Goal: Task Accomplishment & Management: Use online tool/utility

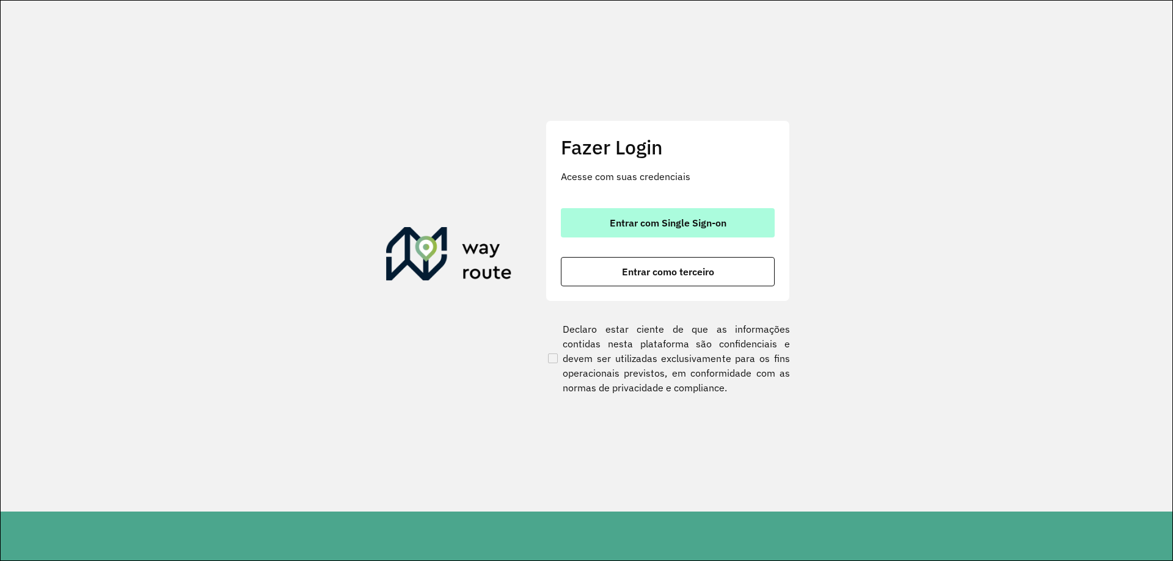
click at [735, 231] on button "Entrar com Single Sign-on" at bounding box center [668, 222] width 214 height 29
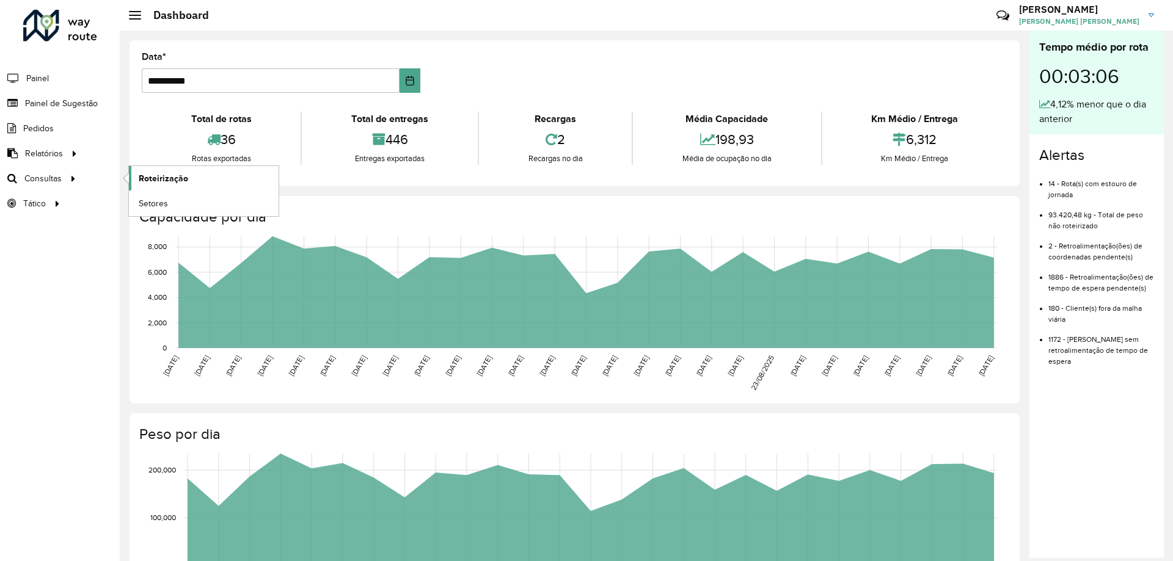
click at [178, 175] on span "Roteirização" at bounding box center [163, 178] width 49 height 13
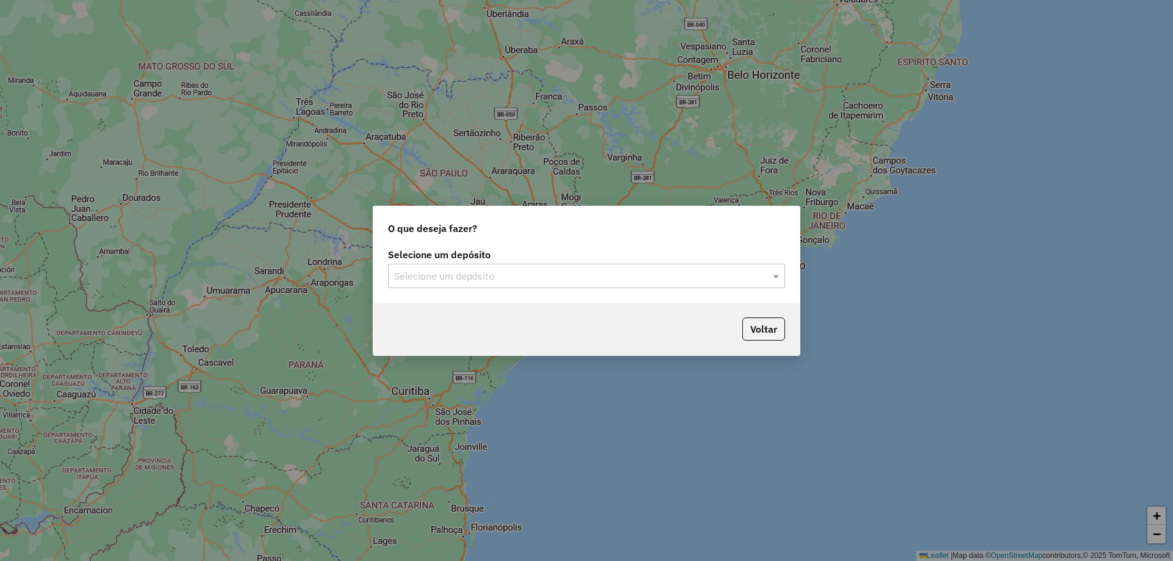
click at [443, 278] on input "text" at bounding box center [574, 276] width 360 height 15
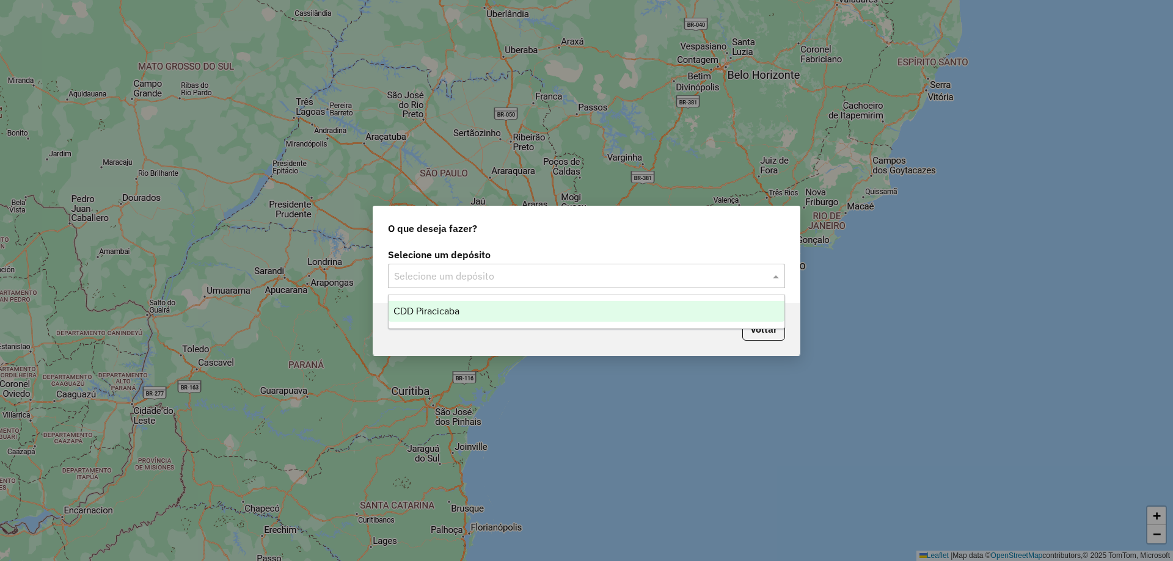
click at [462, 307] on div "CDD Piracicaba" at bounding box center [586, 311] width 396 height 21
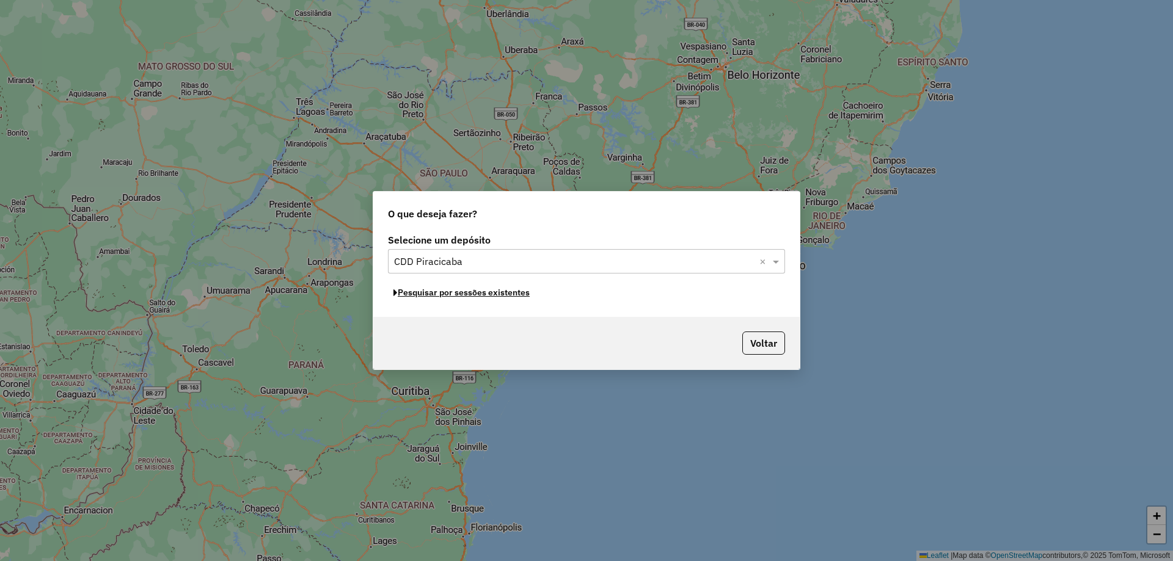
click at [467, 293] on button "Pesquisar por sessões existentes" at bounding box center [461, 292] width 147 height 19
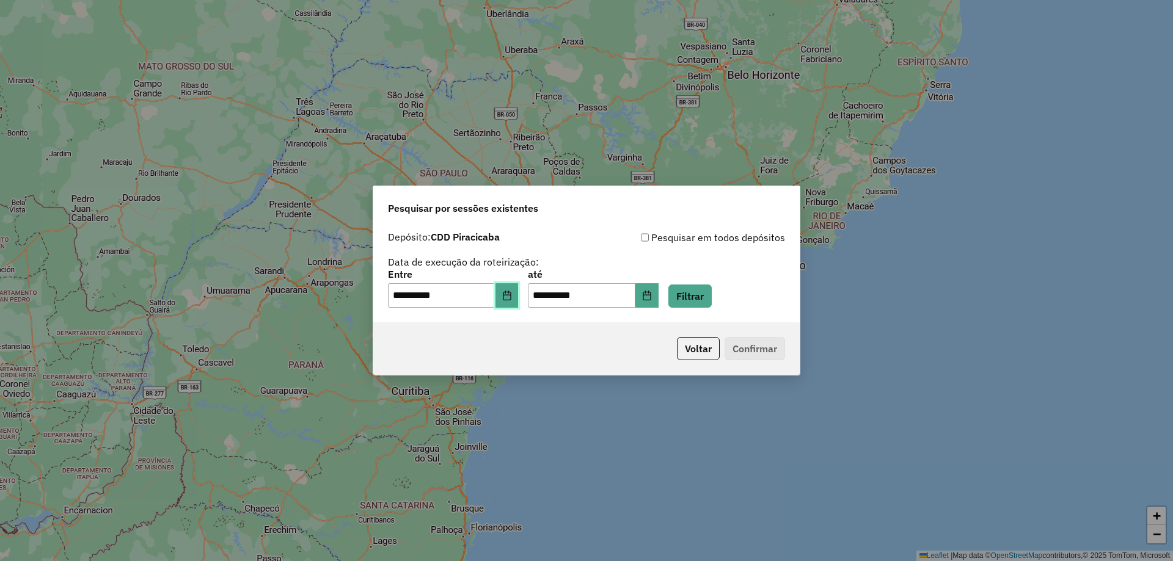
click at [519, 293] on button "Choose Date" at bounding box center [506, 295] width 23 height 24
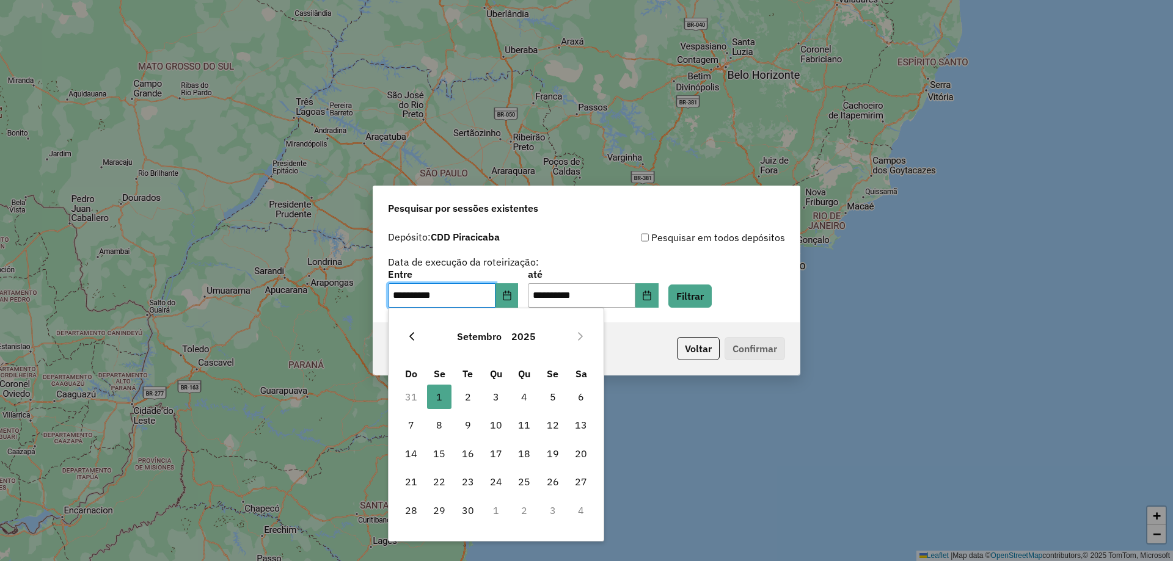
click at [413, 343] on button "Previous Month" at bounding box center [412, 337] width 20 height 20
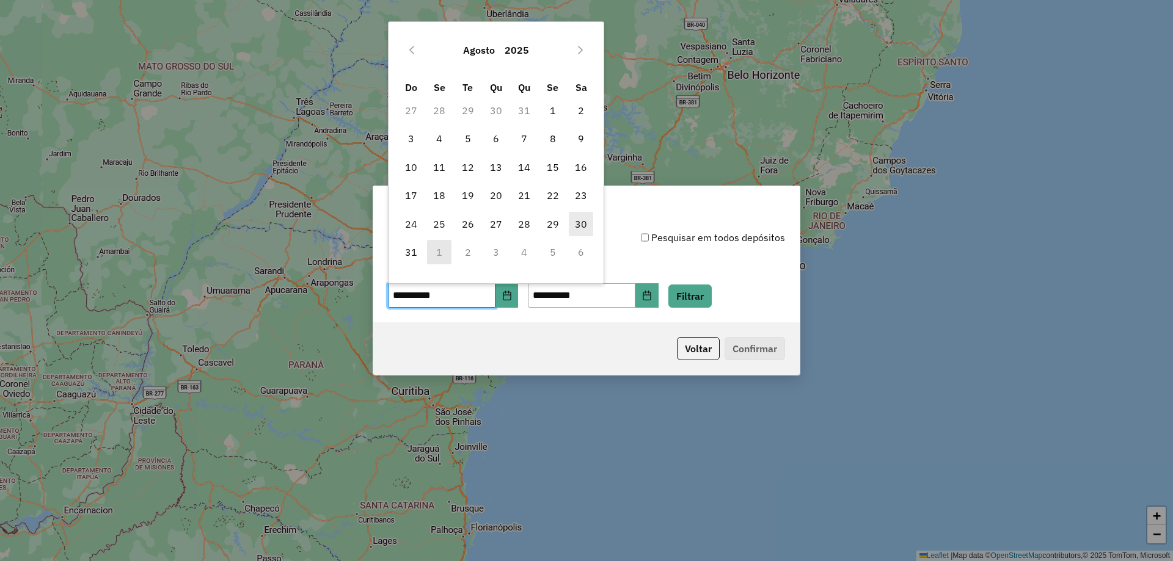
click at [580, 220] on span "30" at bounding box center [581, 224] width 24 height 24
type input "**********"
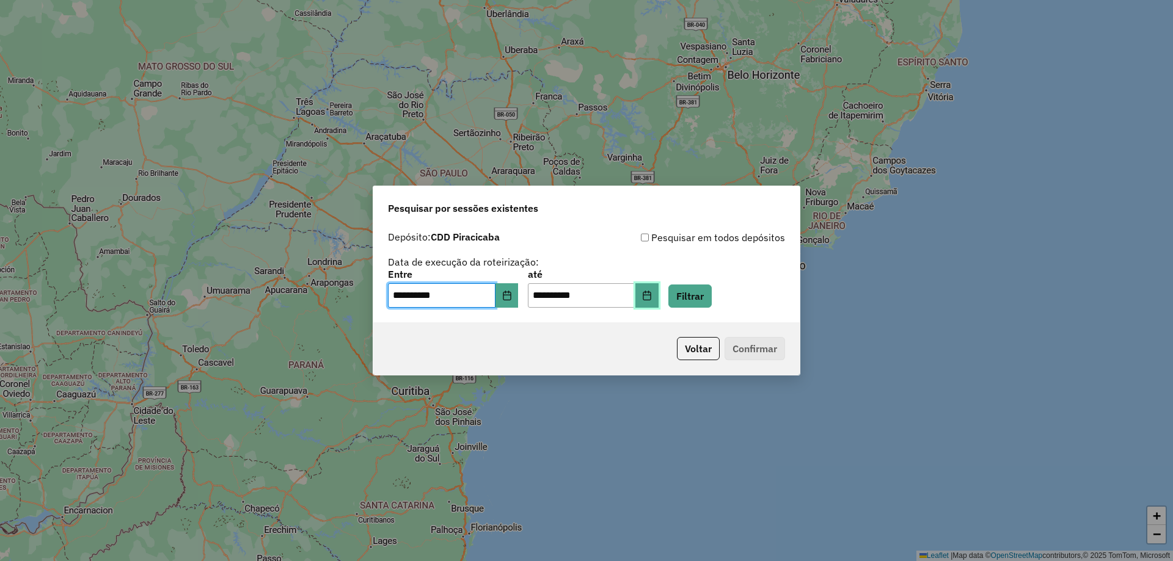
click at [650, 293] on icon "Choose Date" at bounding box center [646, 296] width 8 height 10
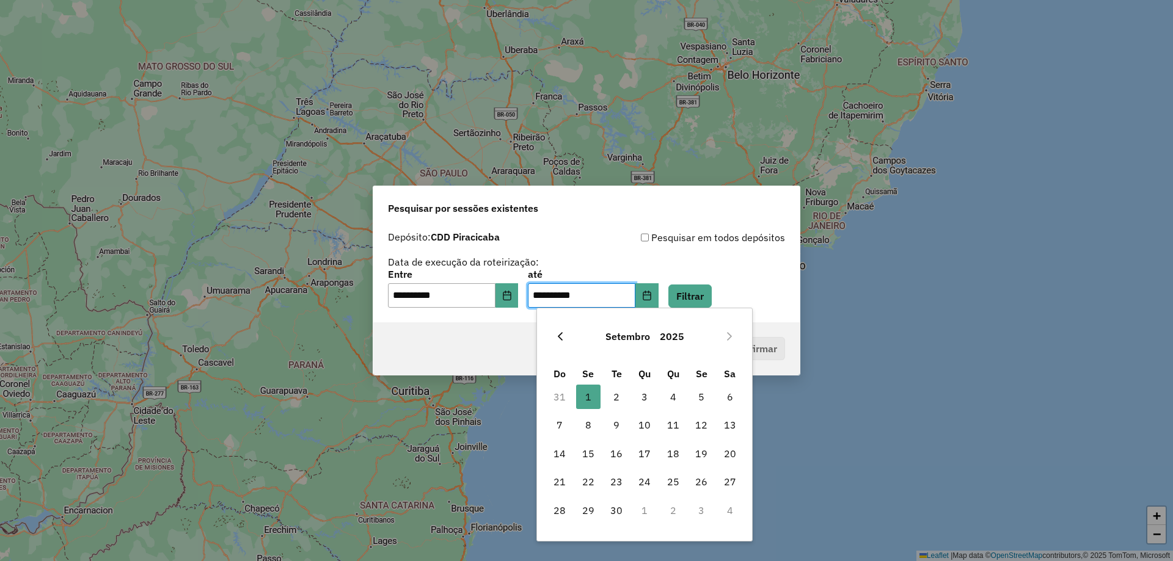
click at [564, 332] on icon "Previous Month" at bounding box center [560, 337] width 10 height 10
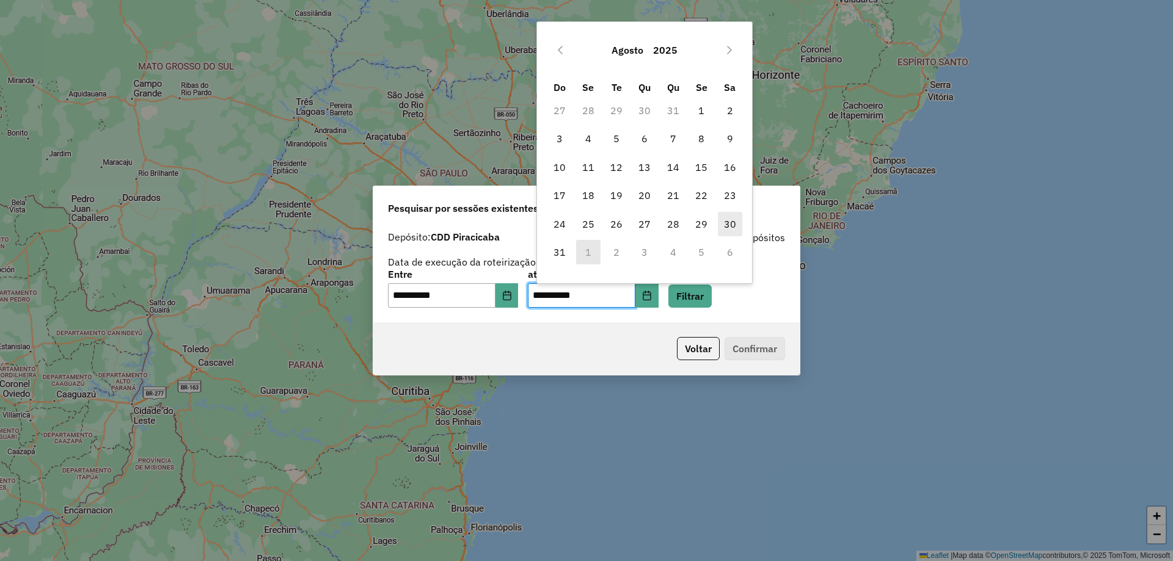
click at [732, 231] on span "30" at bounding box center [730, 224] width 24 height 24
type input "**********"
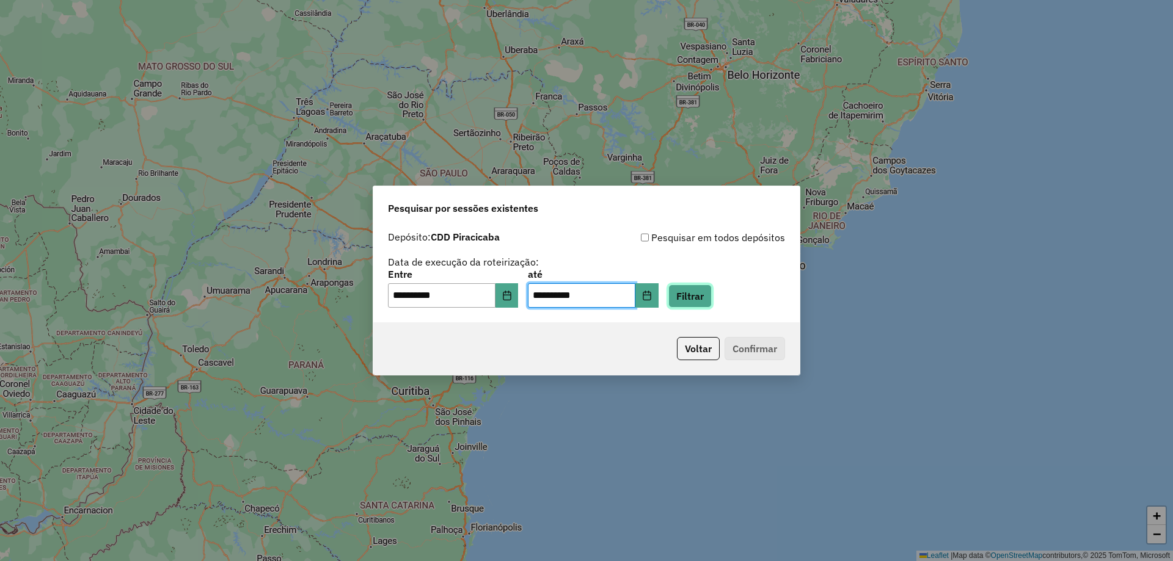
click at [711, 299] on button "Filtrar" at bounding box center [689, 296] width 43 height 23
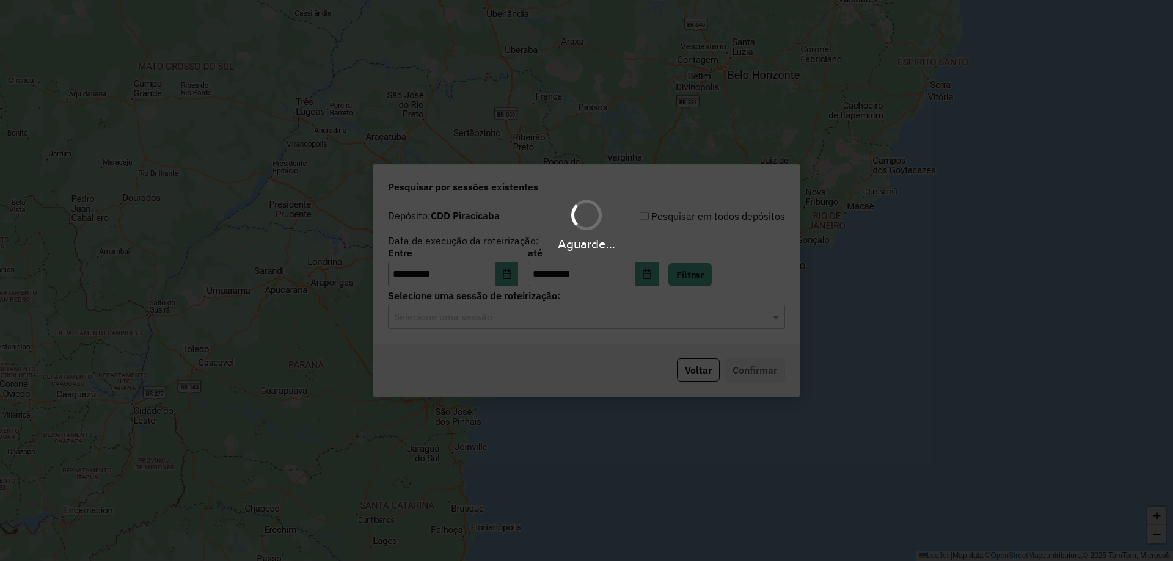
click at [519, 312] on input "text" at bounding box center [574, 317] width 360 height 15
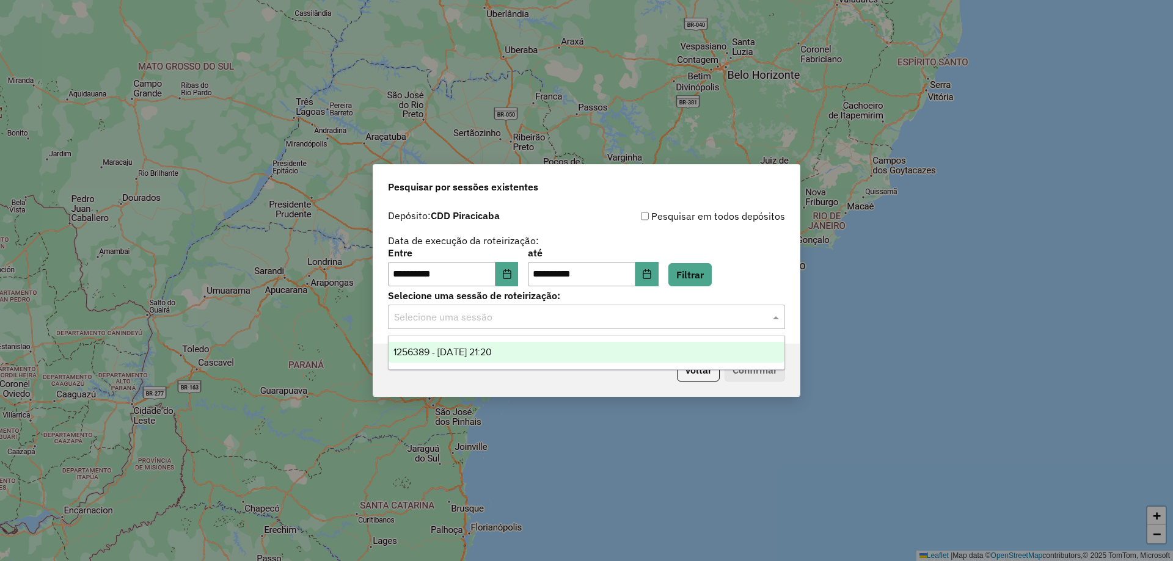
click at [492, 360] on div "1256389 - 30/08/2025 21:20" at bounding box center [586, 352] width 396 height 21
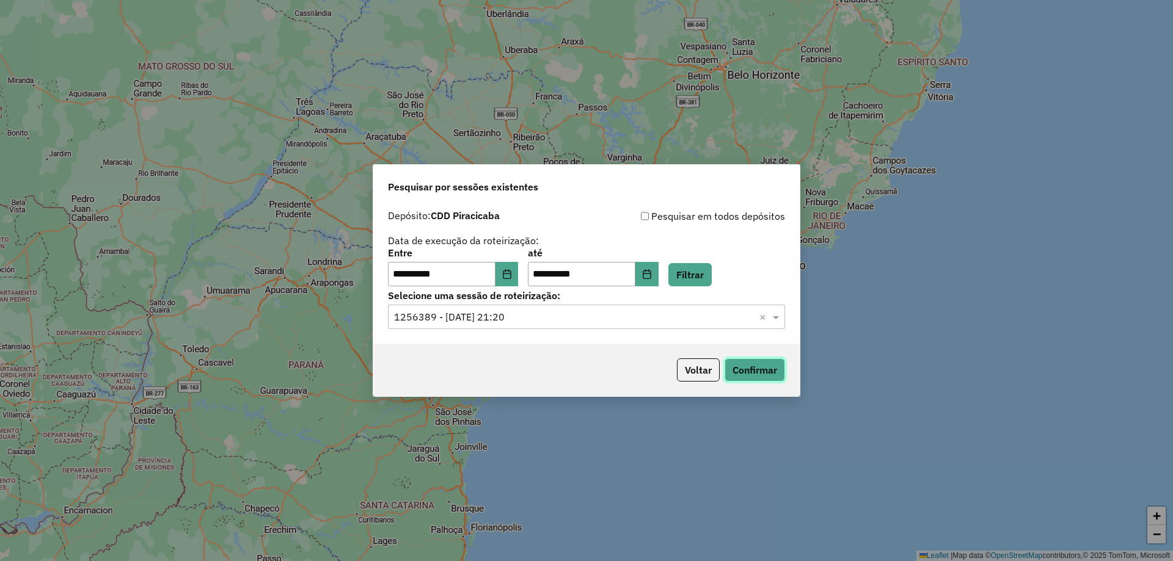
click at [764, 364] on button "Confirmar" at bounding box center [754, 369] width 60 height 23
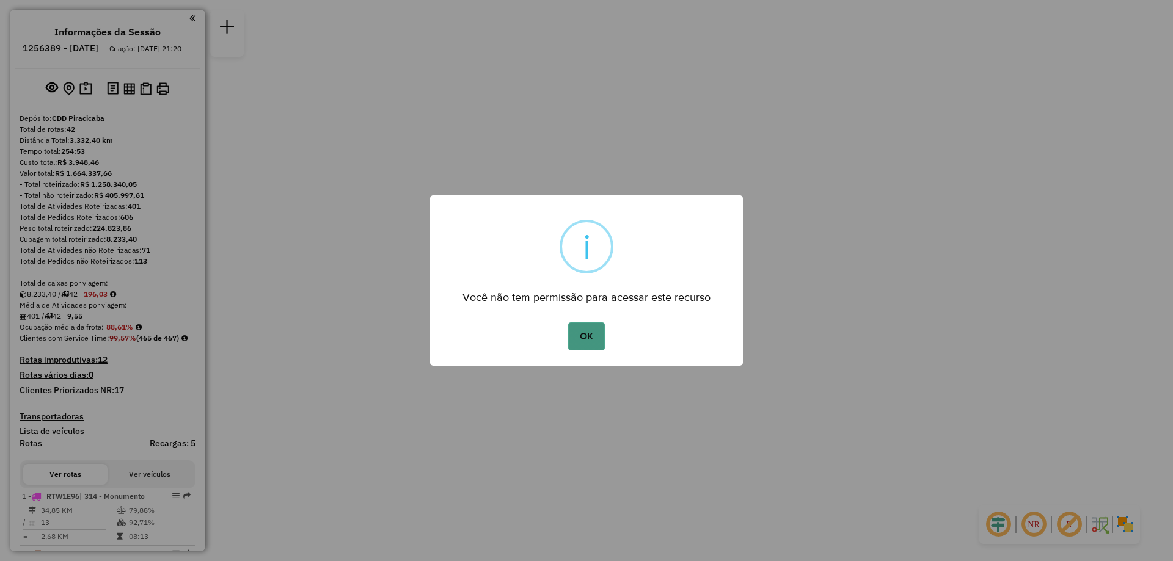
click at [595, 335] on button "OK" at bounding box center [586, 336] width 36 height 28
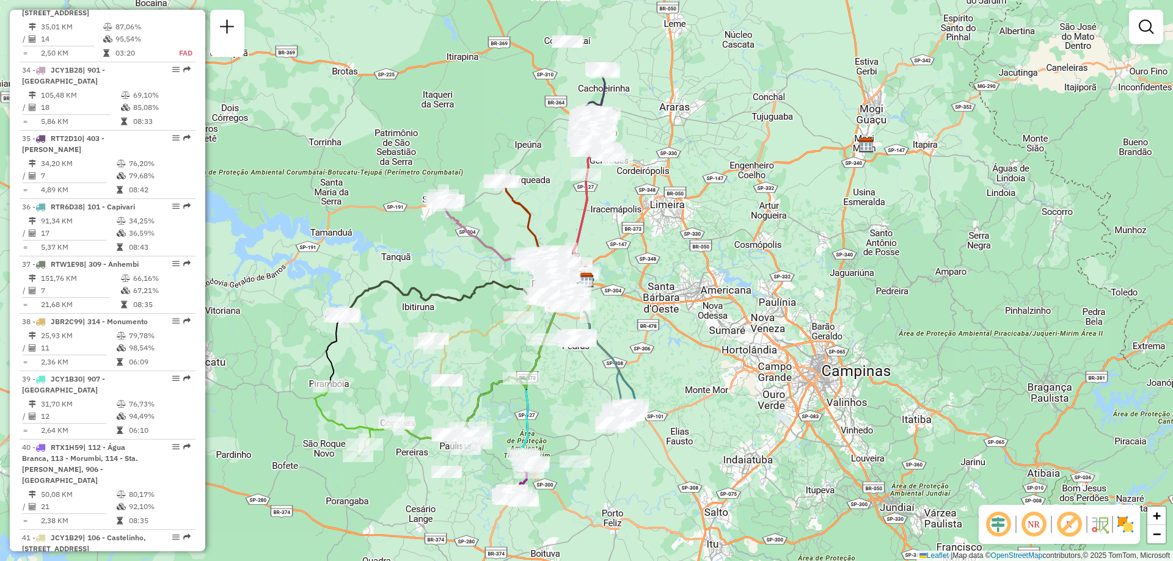
scroll to position [2931, 0]
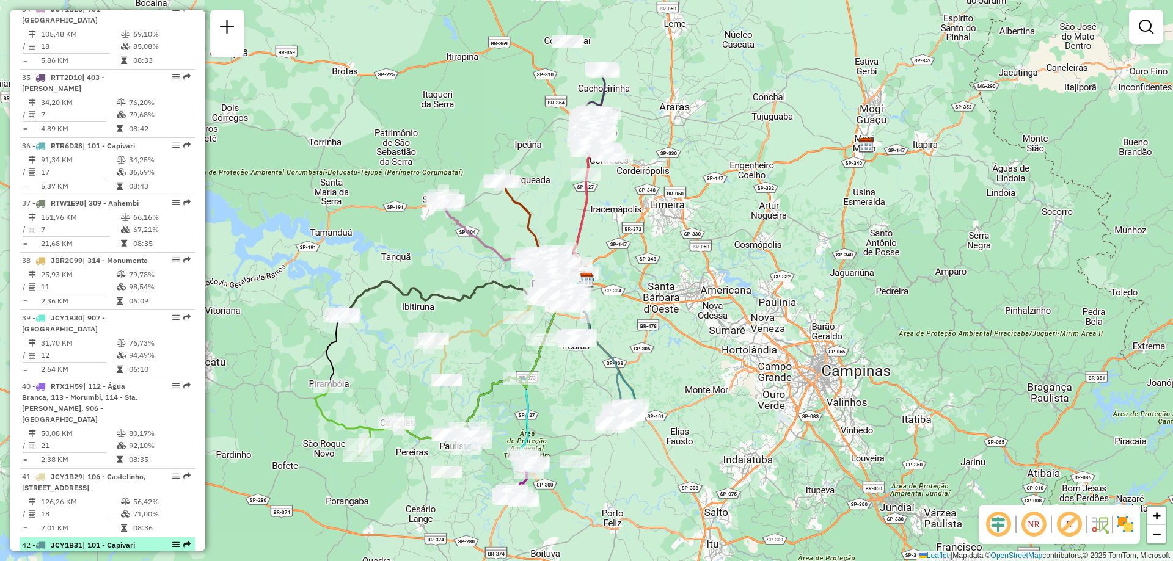
click at [172, 541] on em at bounding box center [175, 544] width 7 height 7
select select "**********"
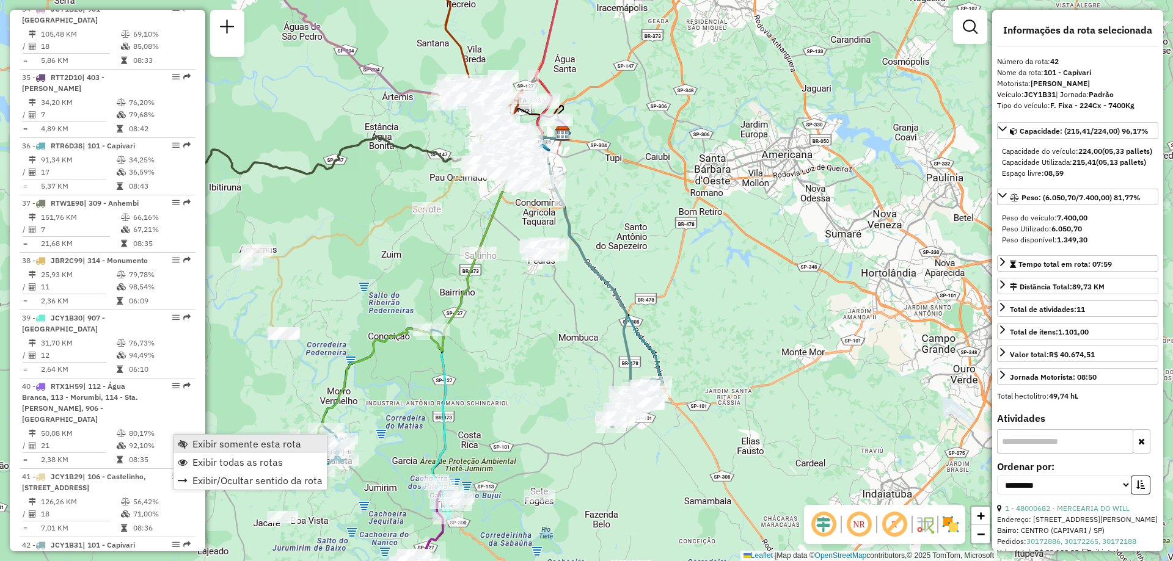
click at [225, 442] on span "Exibir somente esta rota" at bounding box center [246, 444] width 109 height 10
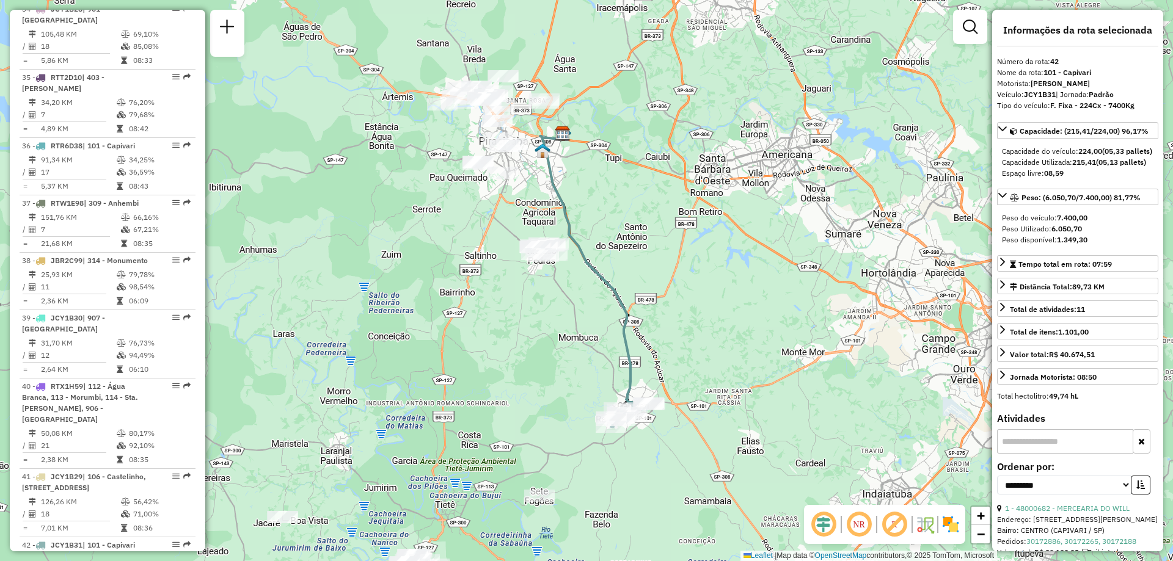
click at [866, 523] on em at bounding box center [858, 524] width 29 height 29
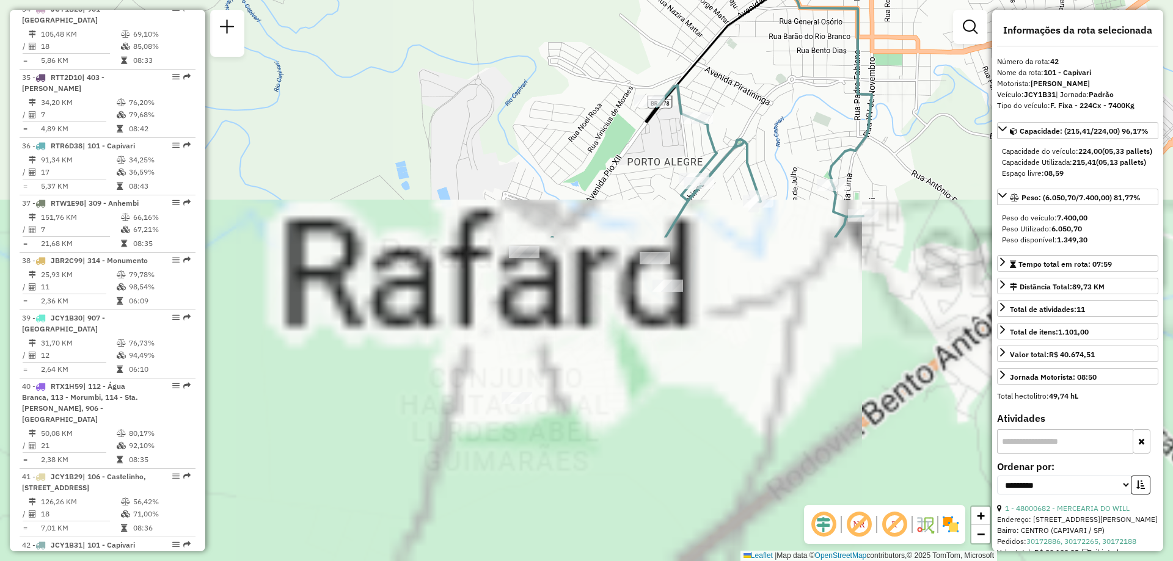
drag, startPoint x: 583, startPoint y: 374, endPoint x: 481, endPoint y: 7, distance: 381.0
click at [481, 6] on div "Janela de atendimento Grade de atendimento Capacidade Transportadoras Veículos …" at bounding box center [586, 280] width 1173 height 561
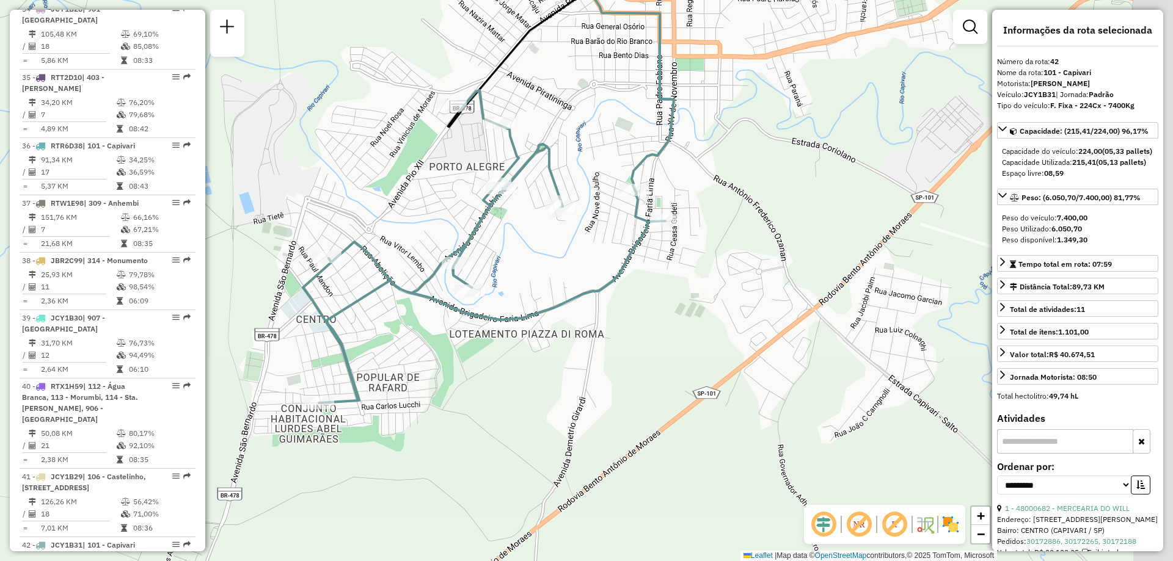
drag, startPoint x: 874, startPoint y: 347, endPoint x: 685, endPoint y: 355, distance: 188.9
click at [685, 355] on div "Janela de atendimento Grade de atendimento Capacidade Transportadoras Veículos …" at bounding box center [586, 280] width 1173 height 561
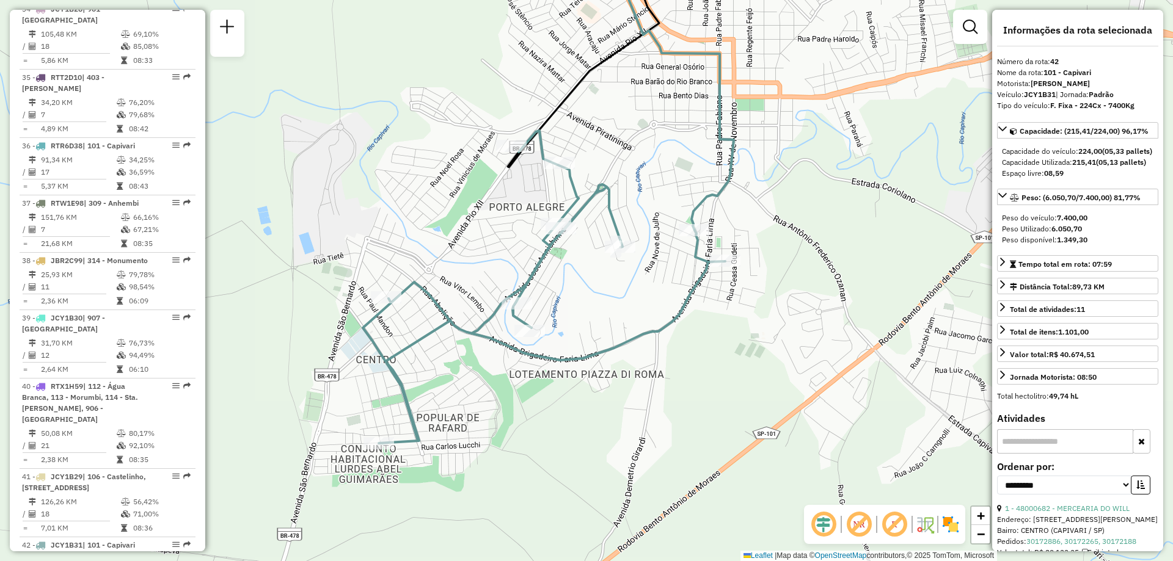
drag, startPoint x: 592, startPoint y: 371, endPoint x: 652, endPoint y: 411, distance: 71.8
click at [652, 411] on div "Janela de atendimento Grade de atendimento Capacidade Transportadoras Veículos …" at bounding box center [586, 280] width 1173 height 561
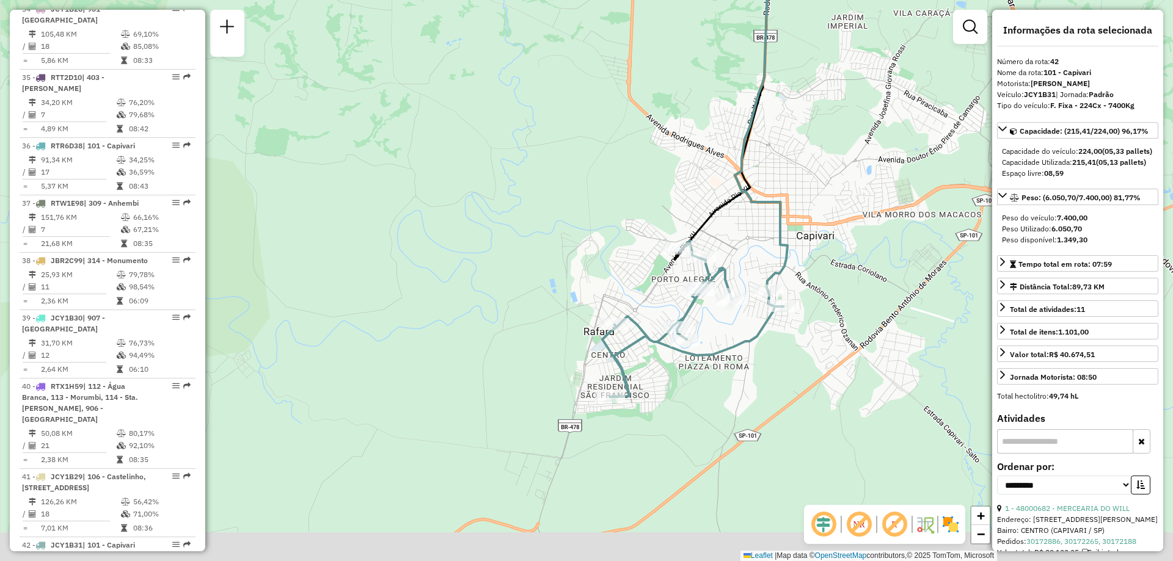
drag, startPoint x: 814, startPoint y: 316, endPoint x: 838, endPoint y: 202, distance: 116.1
click at [838, 202] on div "Janela de atendimento Grade de atendimento Capacidade Transportadoras Veículos …" at bounding box center [586, 280] width 1173 height 561
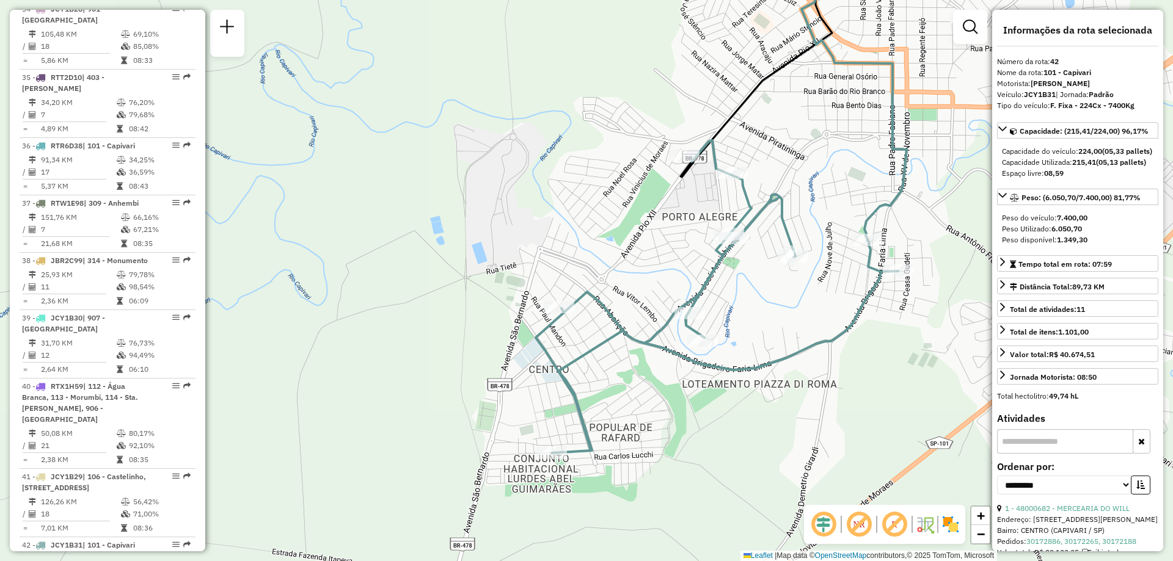
drag, startPoint x: 803, startPoint y: 215, endPoint x: 955, endPoint y: 107, distance: 186.1
click at [955, 107] on div "Janela de atendimento Grade de atendimento Capacidade Transportadoras Veículos …" at bounding box center [586, 280] width 1173 height 561
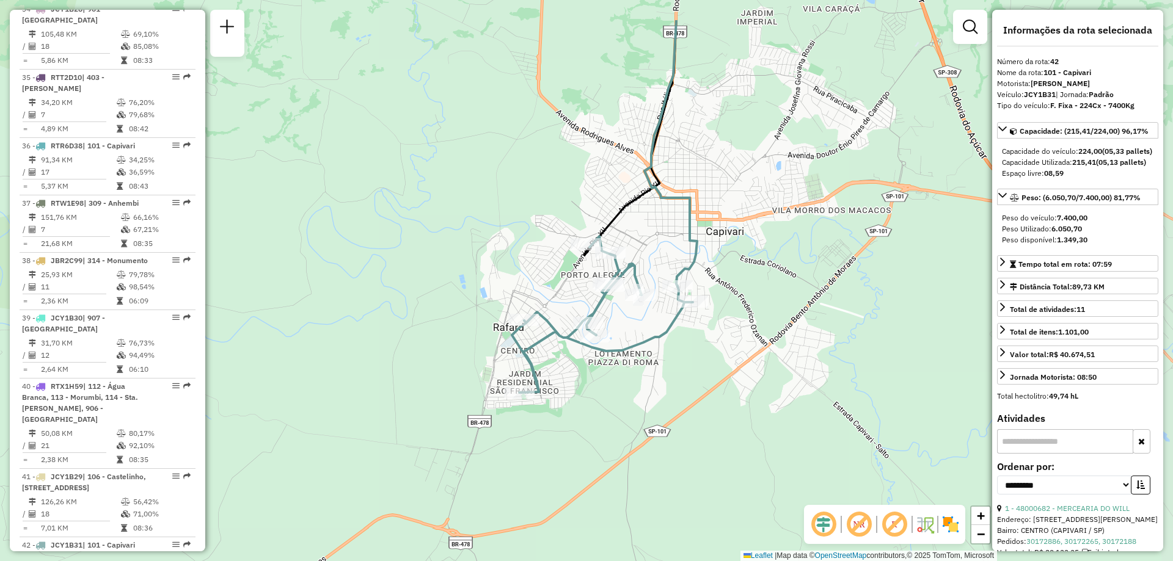
drag, startPoint x: 874, startPoint y: 207, endPoint x: 719, endPoint y: 283, distance: 172.9
click at [719, 283] on div "Janela de atendimento Grade de atendimento Capacidade Transportadoras Veículos …" at bounding box center [586, 280] width 1173 height 561
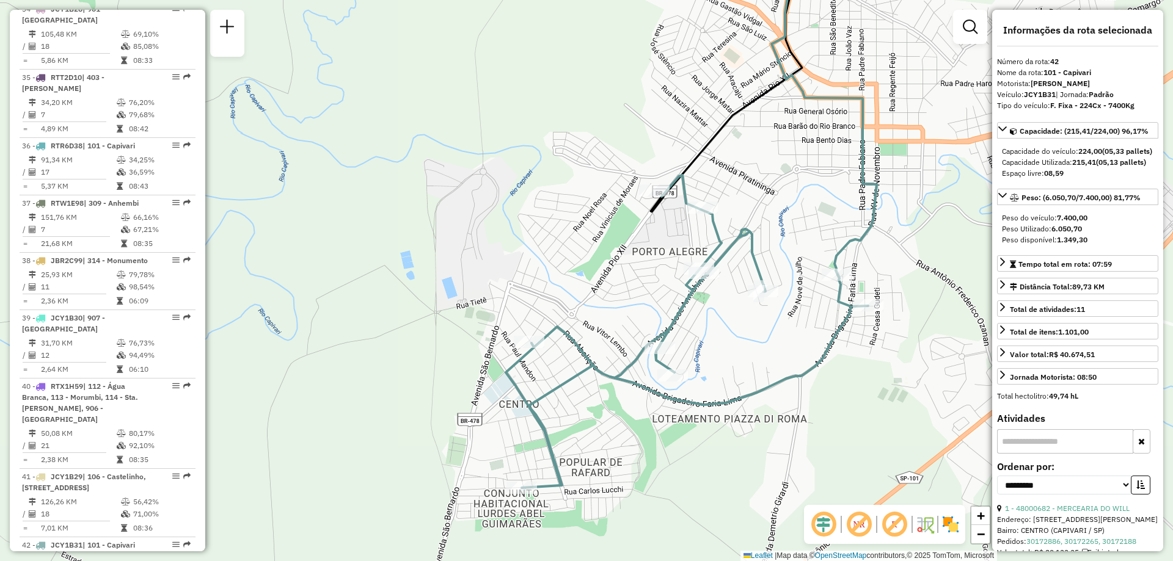
drag, startPoint x: 649, startPoint y: 257, endPoint x: 777, endPoint y: 213, distance: 135.0
click at [777, 213] on div "Janela de atendimento Grade de atendimento Capacidade Transportadoras Veículos …" at bounding box center [586, 280] width 1173 height 561
